Goal: Information Seeking & Learning: Learn about a topic

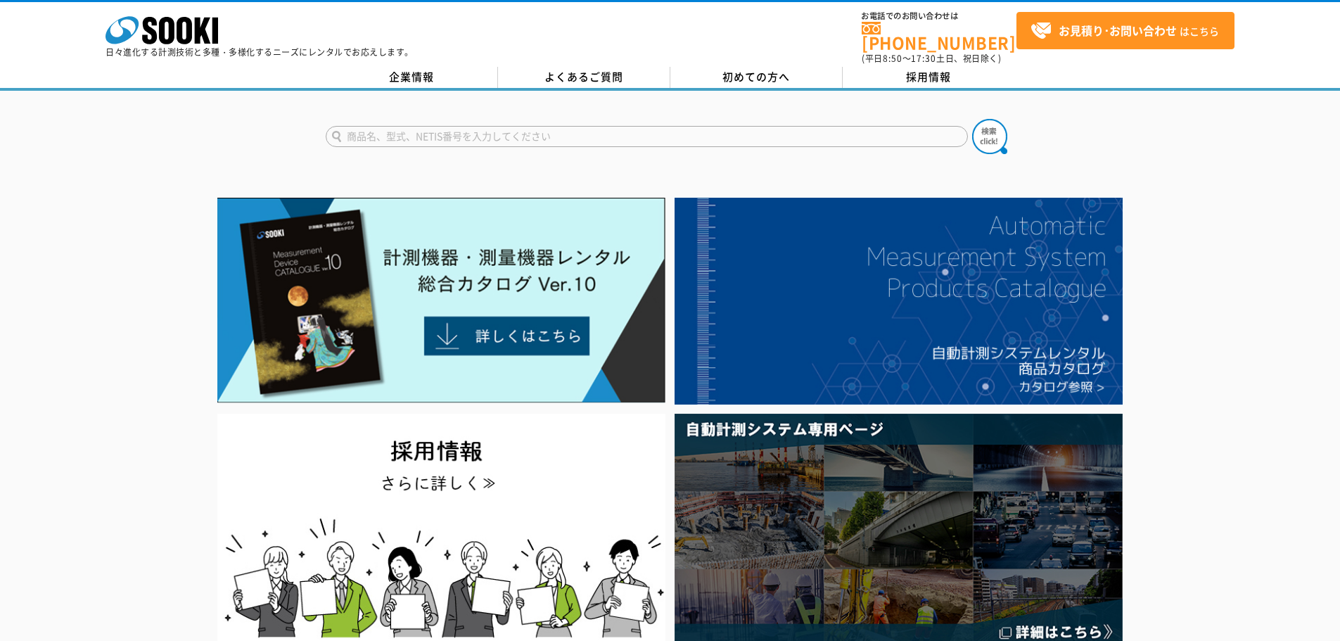
click at [598, 128] on input "text" at bounding box center [647, 136] width 642 height 21
type input "XOS-326"
click at [988, 132] on img at bounding box center [989, 136] width 35 height 35
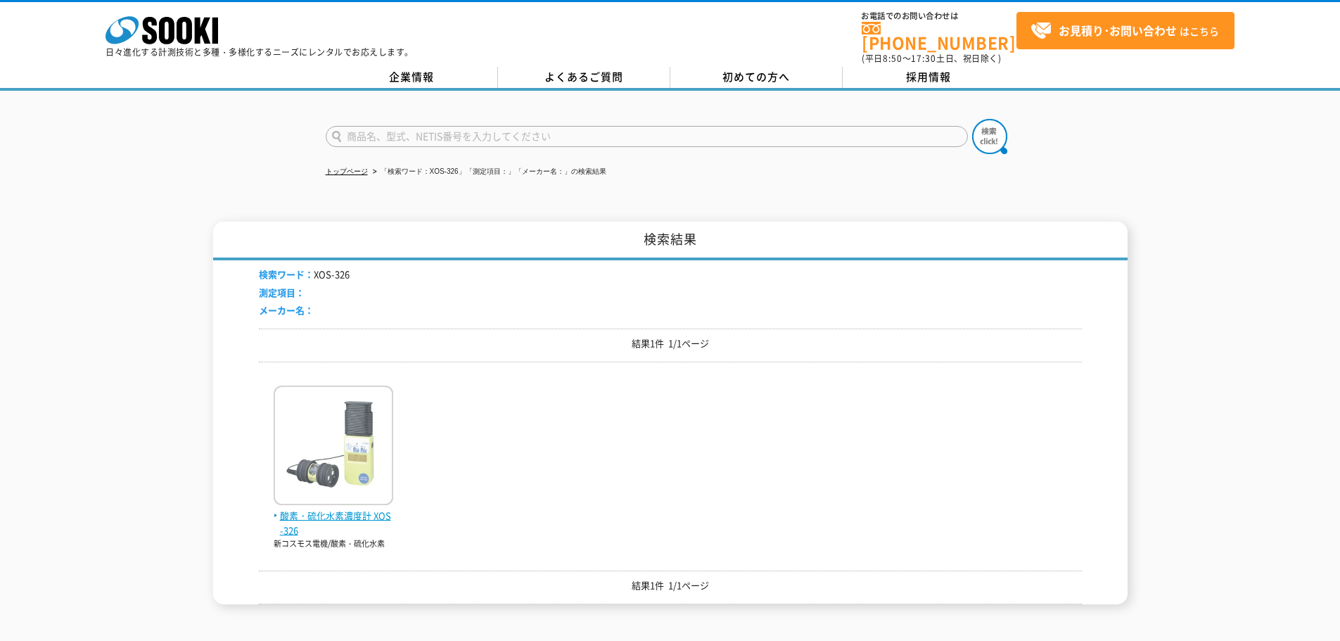
click at [306, 424] on img at bounding box center [334, 447] width 120 height 123
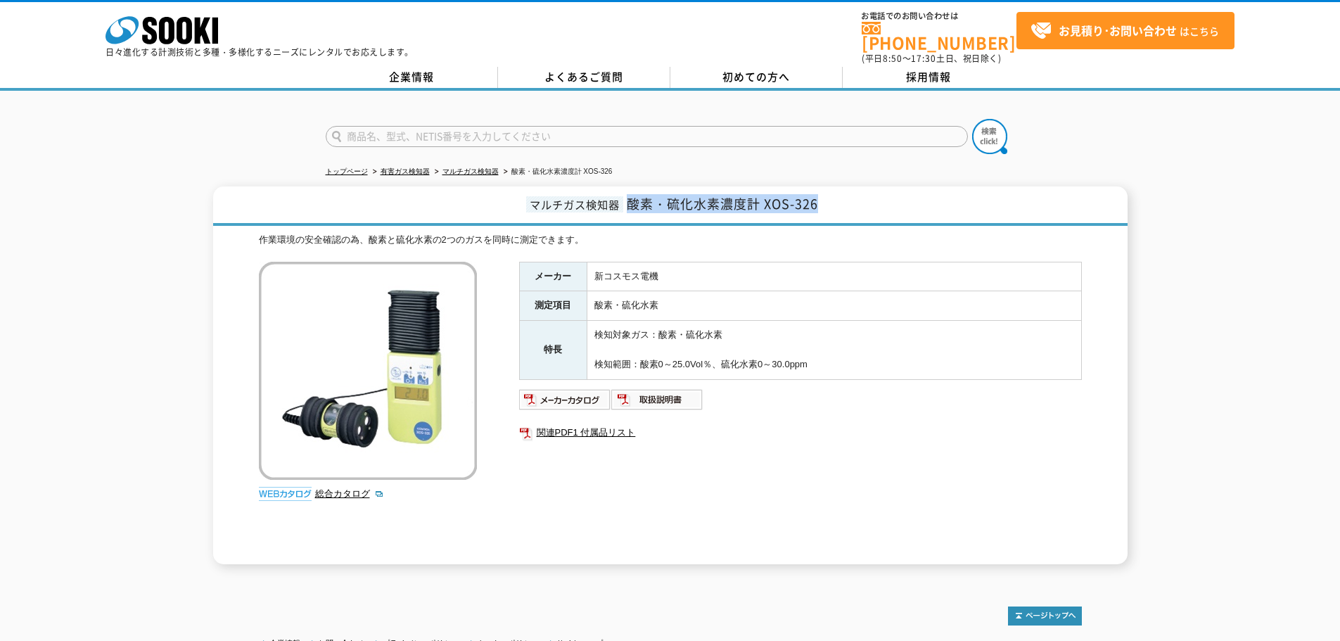
drag, startPoint x: 627, startPoint y: 194, endPoint x: 821, endPoint y: 201, distance: 194.3
click at [821, 201] on h1 "マルチガス検知器 酸素・硫化水素濃度計 XOS-326" at bounding box center [670, 205] width 915 height 39
copy span "酸素・硫化水素濃度計 XOS-326"
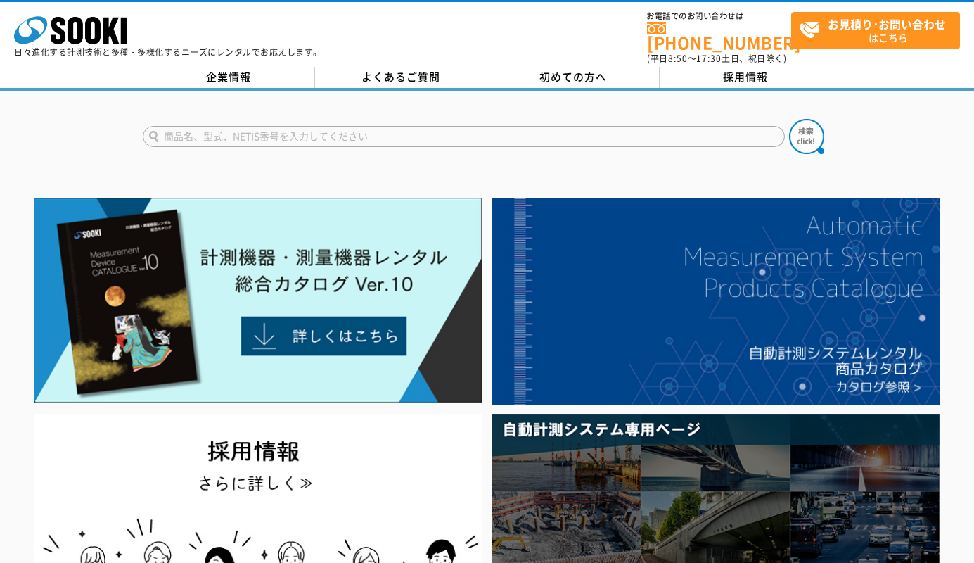
click at [296, 132] on input "text" at bounding box center [464, 136] width 642 height 21
type input "XOS-326"
click at [789, 119] on button at bounding box center [806, 136] width 35 height 35
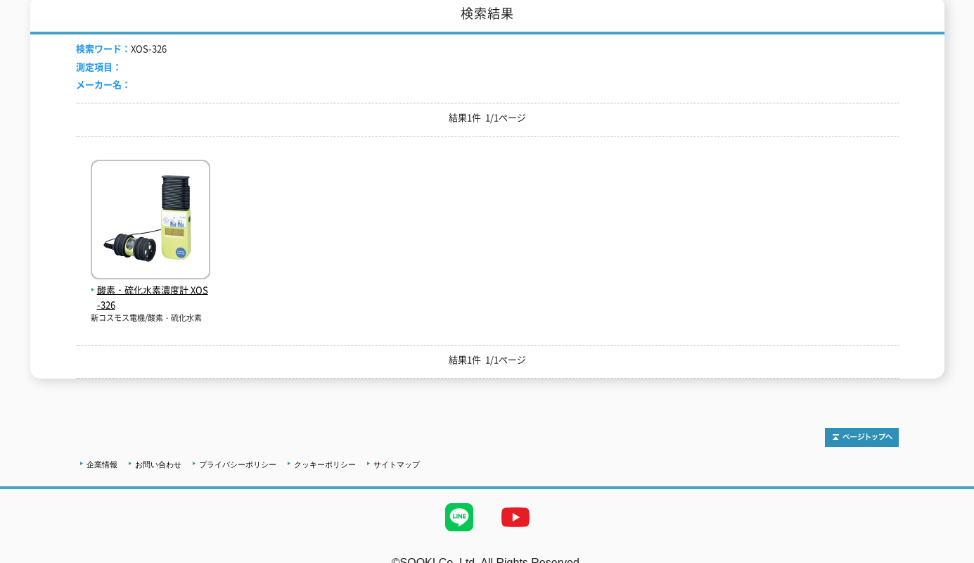
scroll to position [240, 0]
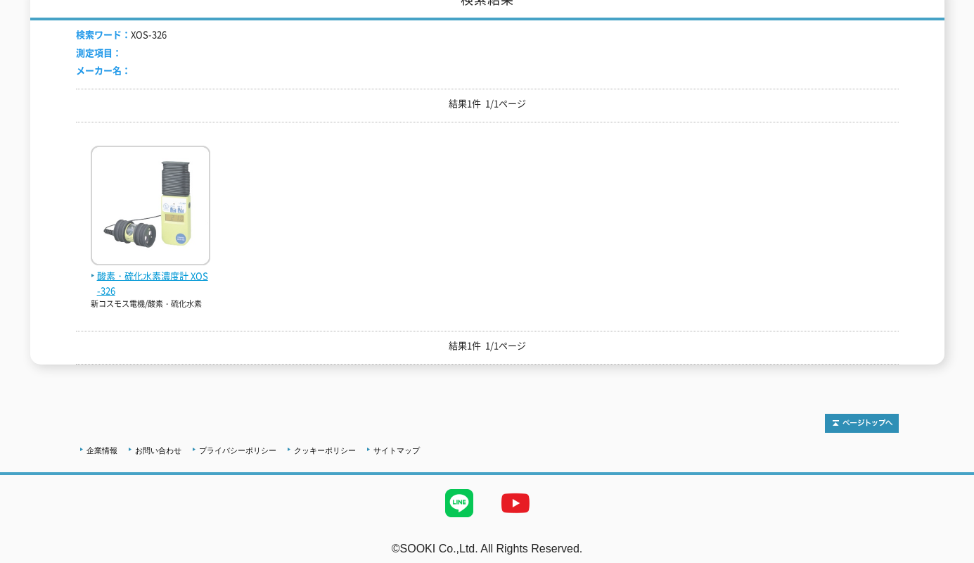
click at [155, 270] on span "酸素・硫化水素濃度計 XOS-326" at bounding box center [151, 284] width 120 height 30
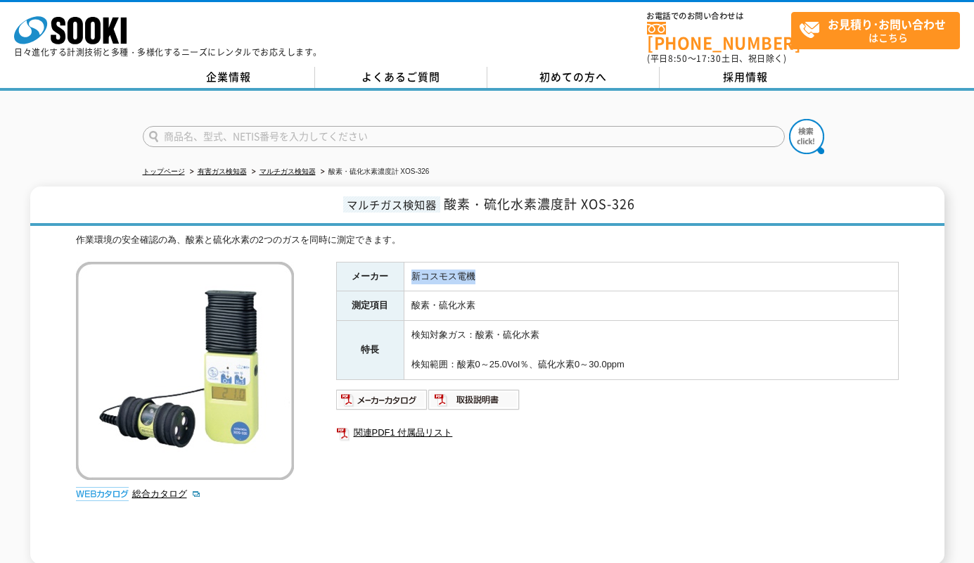
drag, startPoint x: 408, startPoint y: 267, endPoint x: 507, endPoint y: 271, distance: 99.3
click at [507, 271] on td "新コスモス電機" at bounding box center [651, 277] width 495 height 30
copy td "新コスモス電機"
drag, startPoint x: 560, startPoint y: 195, endPoint x: 652, endPoint y: 195, distance: 92.2
click at [652, 195] on h1 "マルチガス検知器 酸素・硫化水素濃度計 XOS-326" at bounding box center [487, 205] width 915 height 39
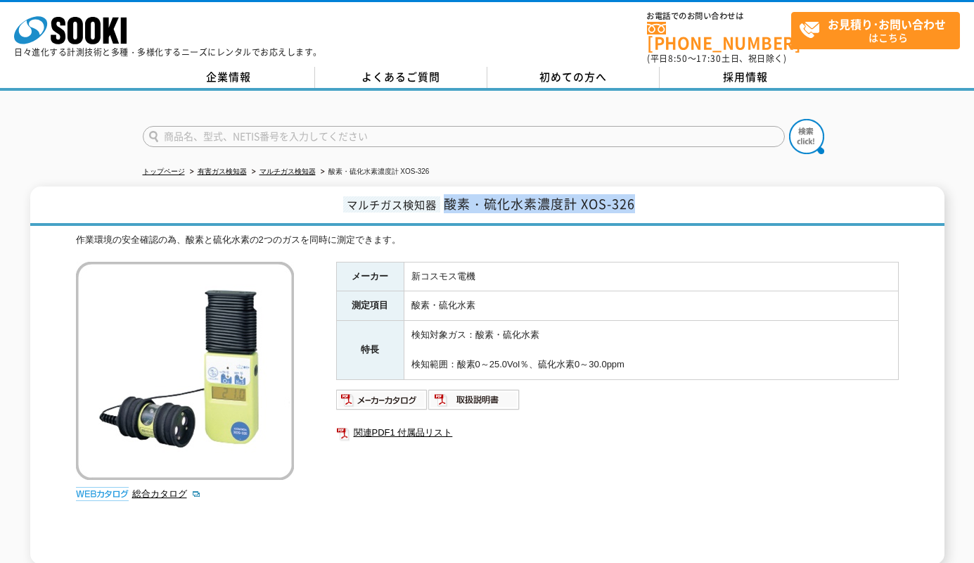
copy span "酸素・硫化水素濃度計 XOS-326"
